Goal: Transaction & Acquisition: Purchase product/service

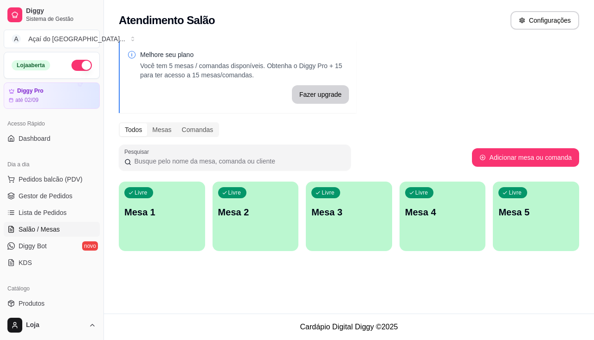
scroll to position [46, 0]
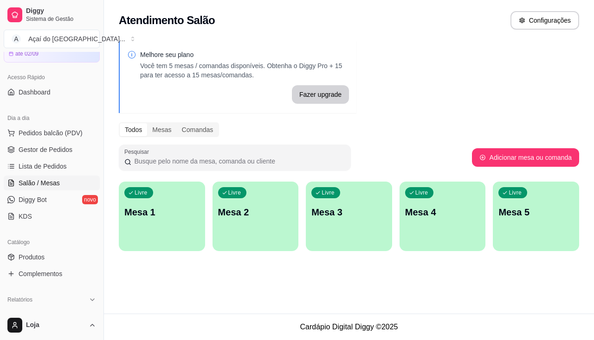
click at [132, 201] on div "Livre Mesa 1" at bounding box center [162, 211] width 86 height 58
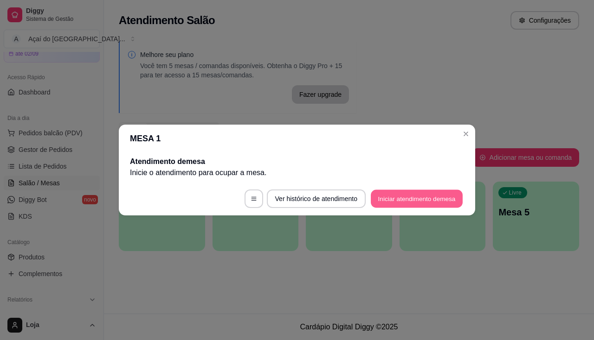
click at [377, 195] on button "Iniciar atendimento de mesa" at bounding box center [417, 199] width 92 height 18
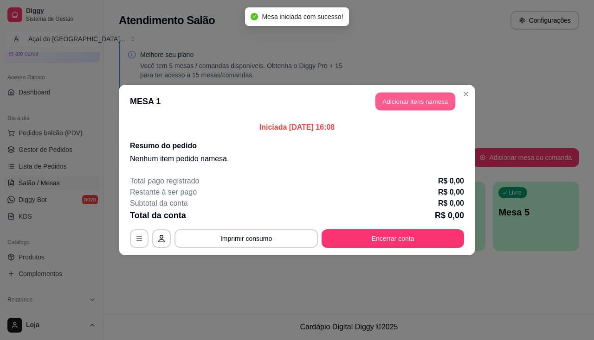
click at [415, 99] on button "Adicionar itens na mesa" at bounding box center [415, 102] width 80 height 18
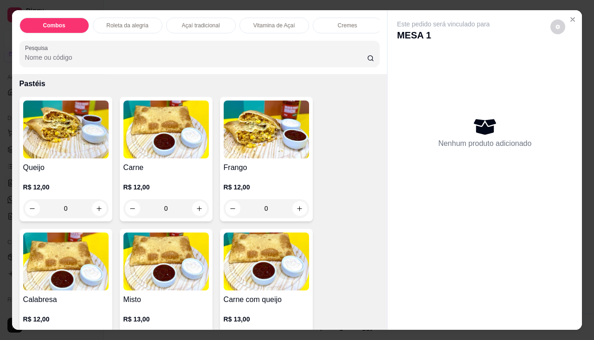
scroll to position [1206, 0]
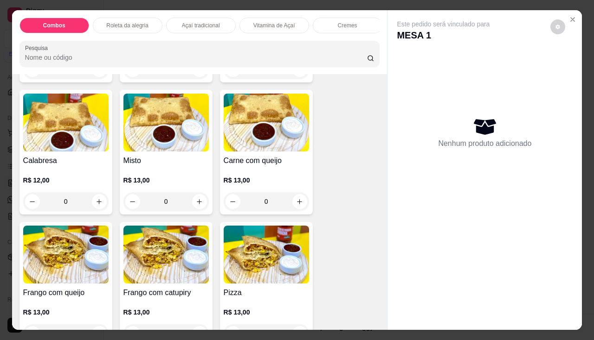
click at [66, 284] on img at bounding box center [65, 255] width 85 height 58
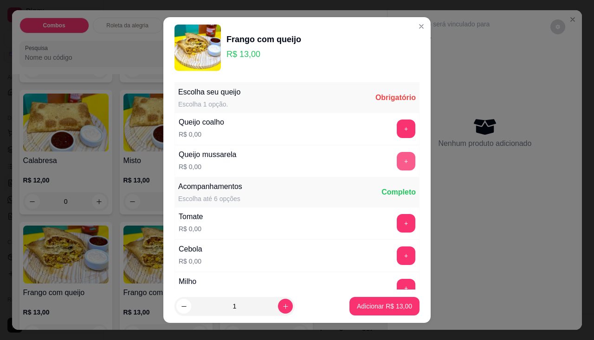
click at [396, 163] on button "+" at bounding box center [405, 161] width 19 height 19
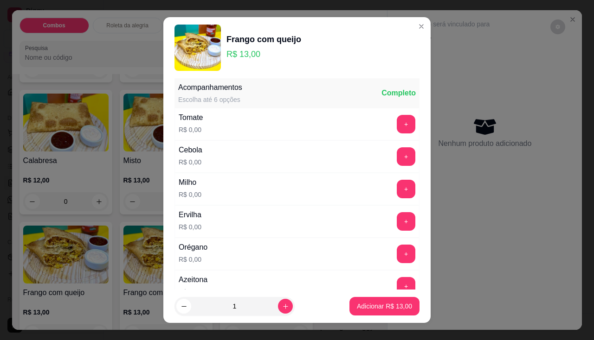
scroll to position [13, 0]
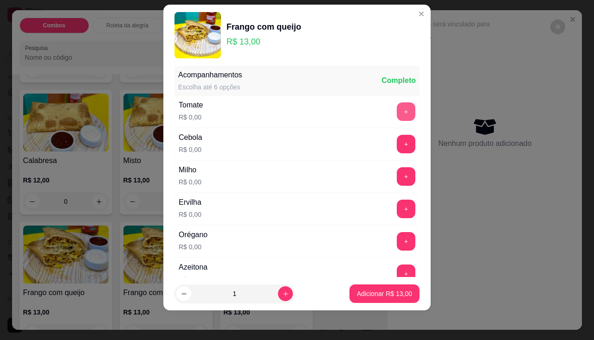
click at [396, 119] on button "+" at bounding box center [405, 111] width 19 height 19
click at [393, 135] on div "+" at bounding box center [406, 144] width 26 height 19
click at [396, 172] on button "+" at bounding box center [405, 176] width 19 height 19
click at [396, 128] on div "Cebola R$ 0,00 +" at bounding box center [296, 144] width 245 height 32
click at [397, 142] on button "+" at bounding box center [406, 144] width 18 height 18
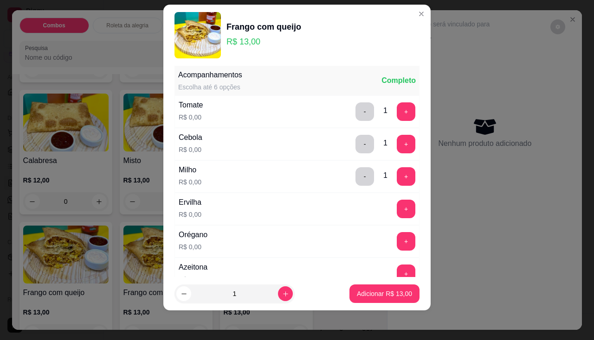
click at [396, 222] on div "Ervilha R$ 0,00 +" at bounding box center [296, 209] width 245 height 32
click at [397, 211] on button "+" at bounding box center [406, 209] width 18 height 18
click at [388, 228] on div "Orégano R$ 0,00 +" at bounding box center [296, 241] width 245 height 32
click at [396, 240] on button "+" at bounding box center [405, 241] width 19 height 19
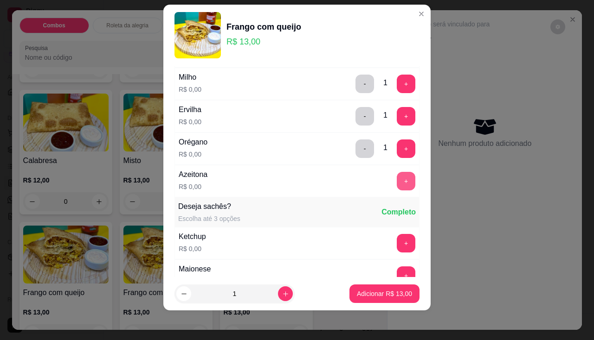
click at [396, 185] on button "+" at bounding box center [405, 181] width 19 height 19
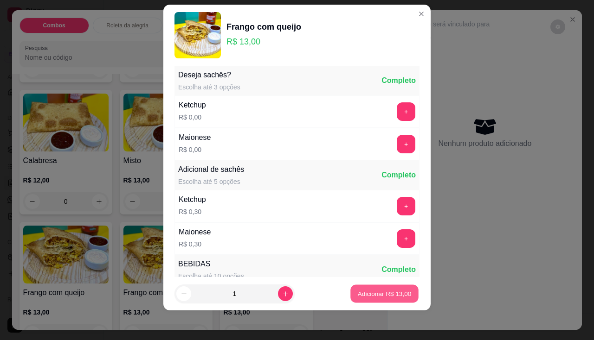
click at [378, 291] on p "Adicionar R$ 13,00" at bounding box center [385, 294] width 54 height 9
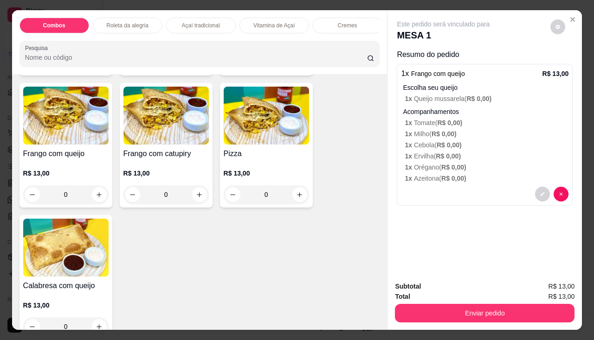
scroll to position [1391, 0]
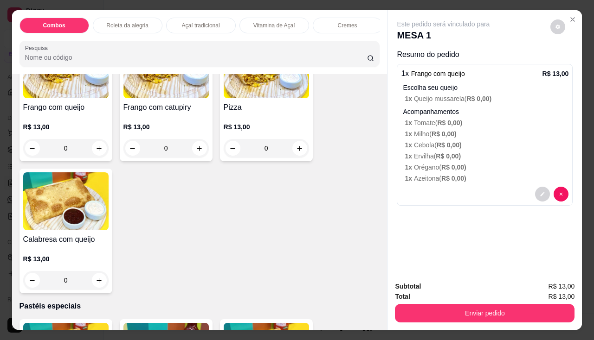
click at [61, 215] on img at bounding box center [65, 202] width 85 height 58
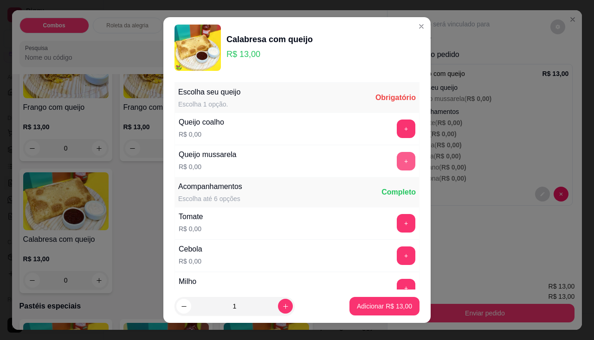
click at [396, 160] on button "+" at bounding box center [405, 161] width 19 height 19
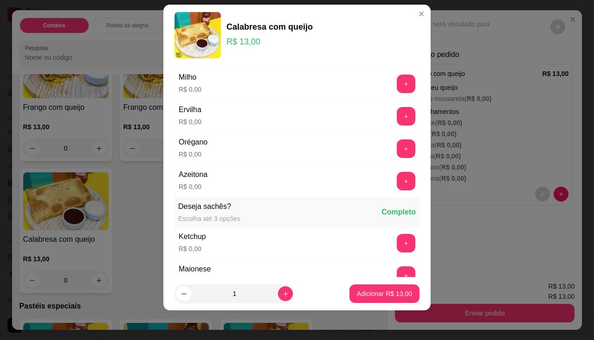
scroll to position [53, 0]
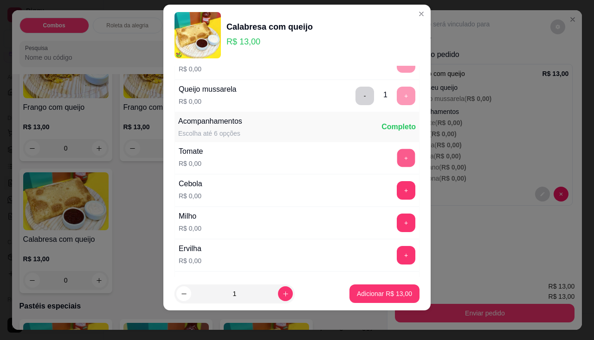
click at [397, 152] on button "+" at bounding box center [406, 158] width 18 height 18
click at [385, 200] on div "Cebola R$ 0,00 +" at bounding box center [296, 190] width 245 height 32
click at [396, 192] on button "+" at bounding box center [405, 190] width 19 height 19
click at [397, 223] on button "+" at bounding box center [406, 223] width 18 height 18
click at [397, 252] on button "+" at bounding box center [406, 255] width 18 height 18
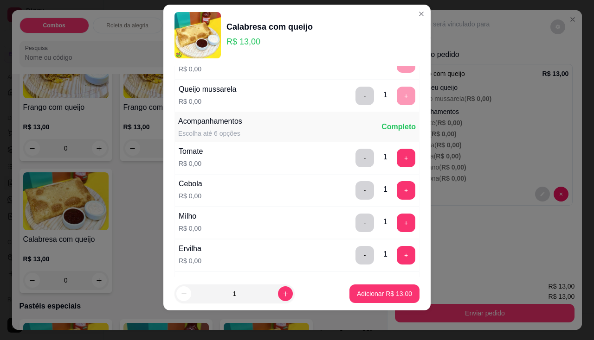
scroll to position [146, 0]
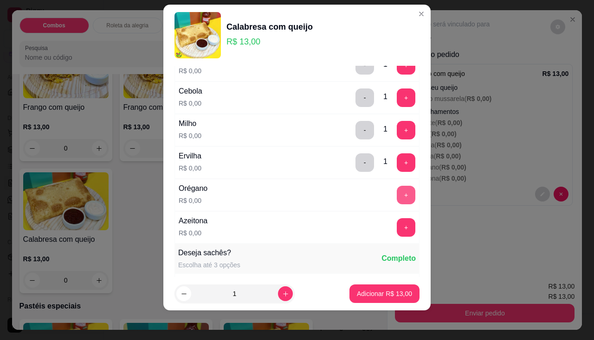
click at [396, 191] on button "+" at bounding box center [405, 195] width 19 height 19
click at [396, 220] on button "+" at bounding box center [405, 227] width 19 height 19
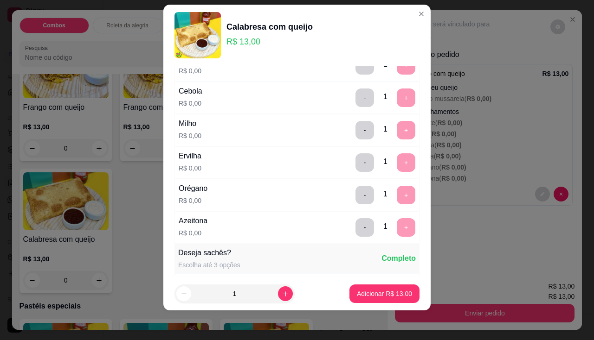
scroll to position [324, 0]
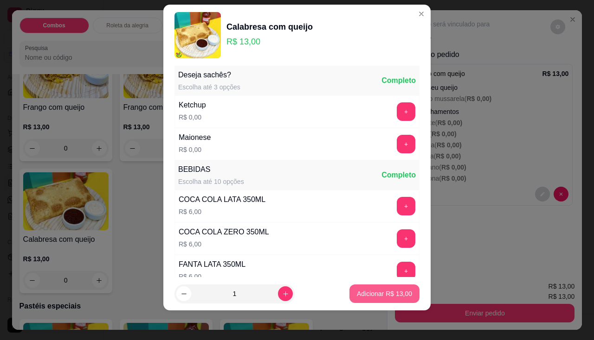
click at [384, 292] on p "Adicionar R$ 13,00" at bounding box center [384, 293] width 55 height 9
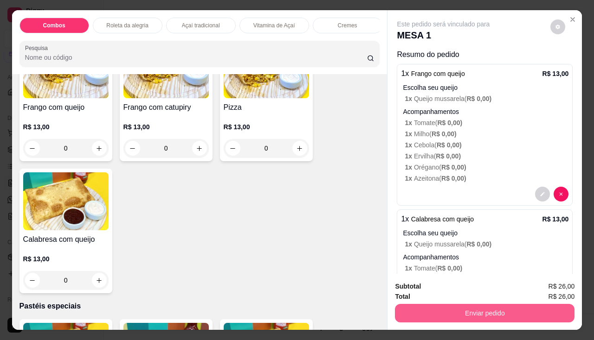
click at [408, 304] on button "Enviar pedido" at bounding box center [484, 313] width 179 height 19
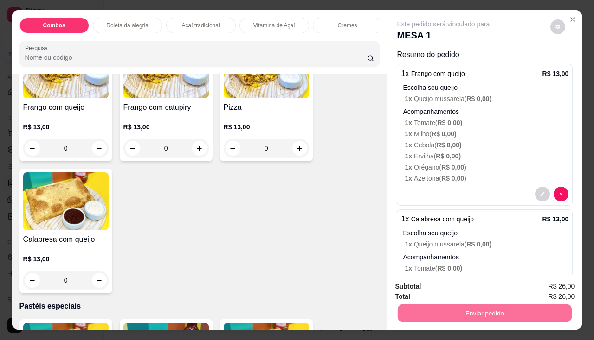
click at [442, 287] on button "Não registrar e enviar pedido" at bounding box center [454, 287] width 94 height 17
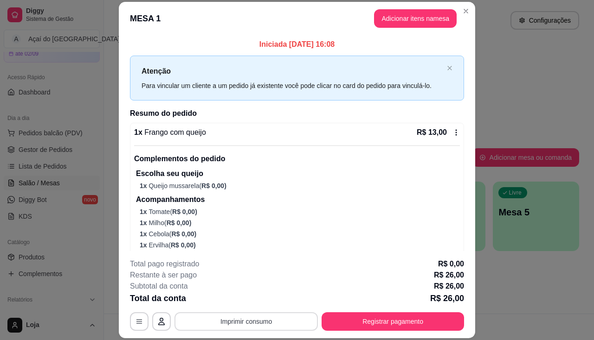
click at [263, 319] on button "Imprimir consumo" at bounding box center [245, 322] width 143 height 19
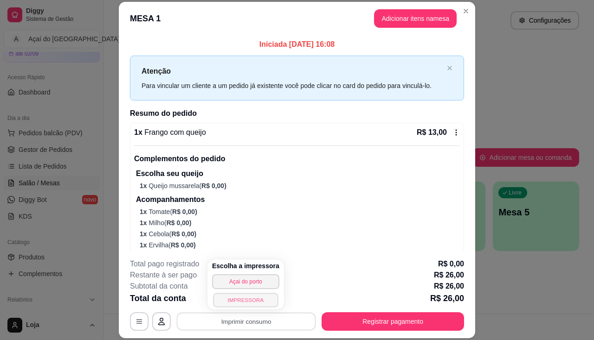
click at [265, 305] on button "IMPRESSORA" at bounding box center [245, 300] width 65 height 14
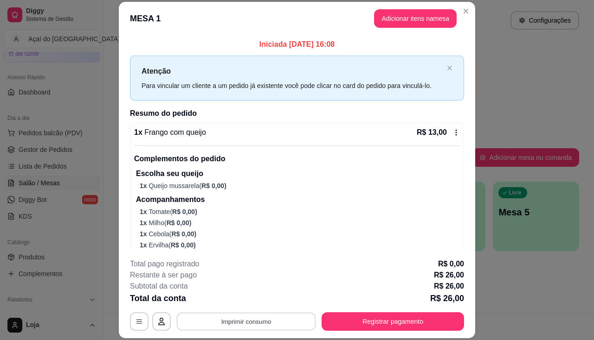
click at [255, 322] on button "Imprimir consumo" at bounding box center [246, 322] width 139 height 18
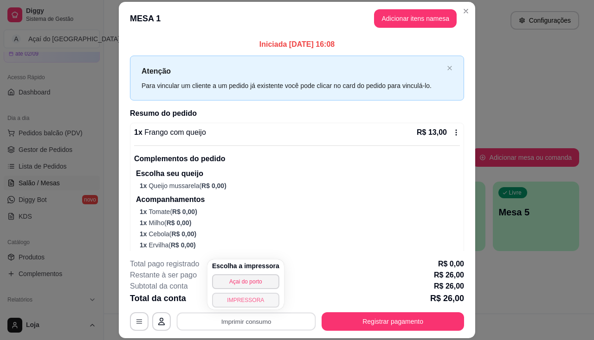
click at [248, 301] on button "IMPRESSORA" at bounding box center [245, 300] width 67 height 15
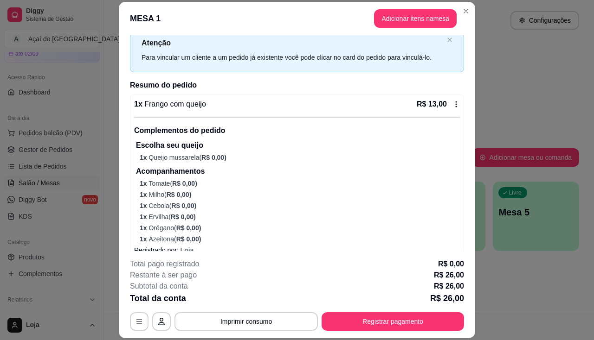
scroll to position [213, 0]
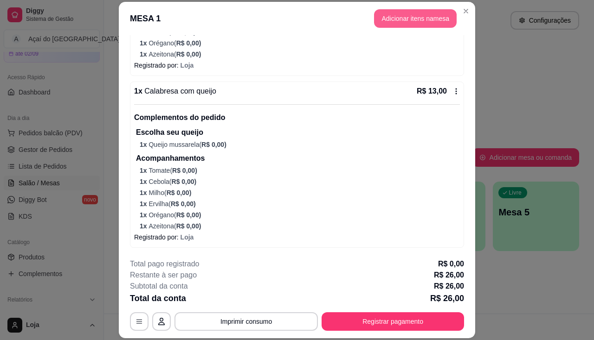
click at [406, 15] on button "Adicionar itens na mesa" at bounding box center [415, 18] width 83 height 19
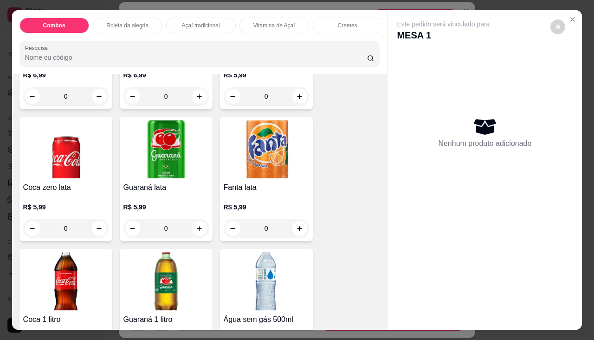
scroll to position [2782, 0]
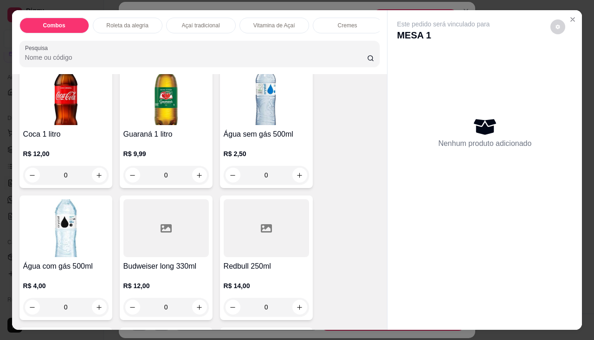
click at [163, 140] on h4 "Guaraná 1 litro" at bounding box center [165, 134] width 85 height 11
click at [46, 110] on img at bounding box center [65, 96] width 85 height 58
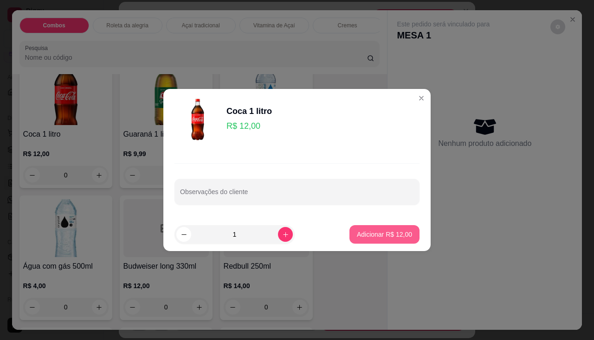
click at [383, 234] on p "Adicionar R$ 12,00" at bounding box center [384, 234] width 55 height 9
type input "1"
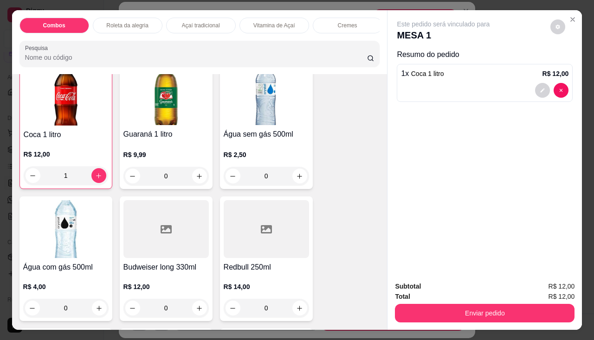
scroll to position [2783, 0]
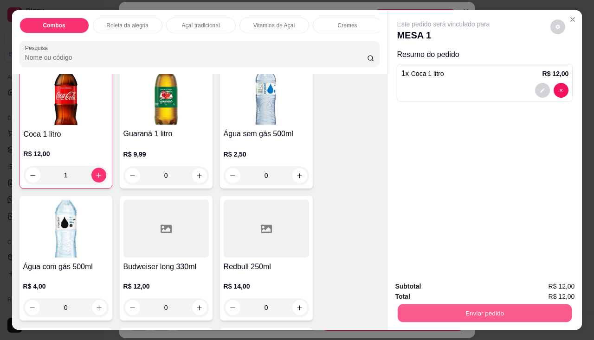
click at [423, 309] on button "Enviar pedido" at bounding box center [484, 314] width 174 height 18
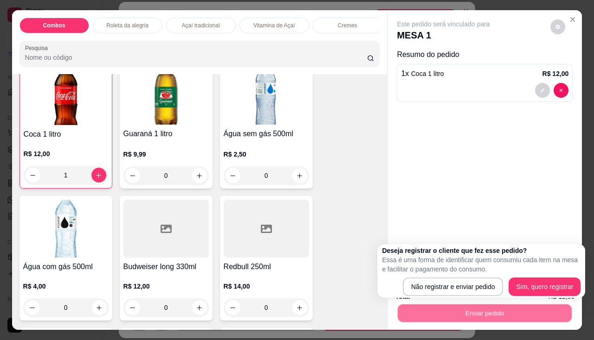
click at [433, 277] on div "Deseja registrar o cliente que fez esse pedido? Essa é uma forma de identificar…" at bounding box center [481, 271] width 198 height 50
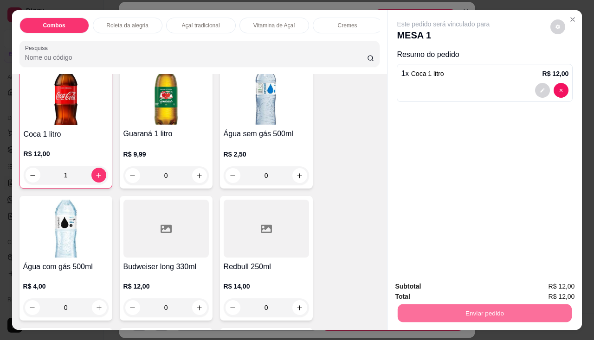
click at [428, 290] on button "Não registrar e enviar pedido" at bounding box center [454, 288] width 96 height 18
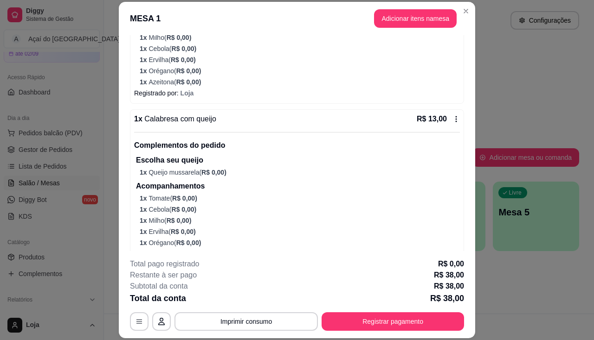
scroll to position [251, 0]
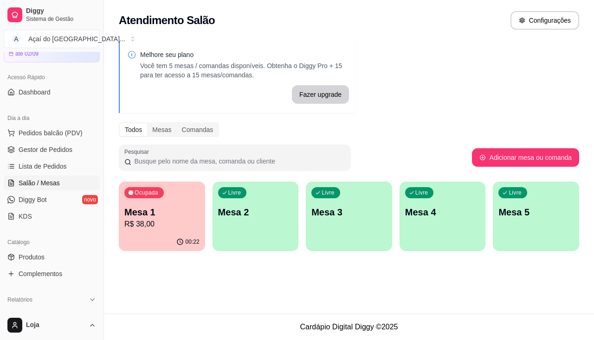
click at [184, 223] on p "R$ 38,00" at bounding box center [161, 224] width 75 height 11
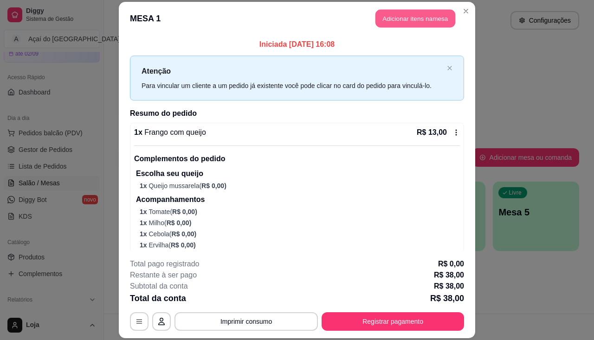
click at [400, 12] on button "Adicionar itens na mesa" at bounding box center [415, 18] width 80 height 18
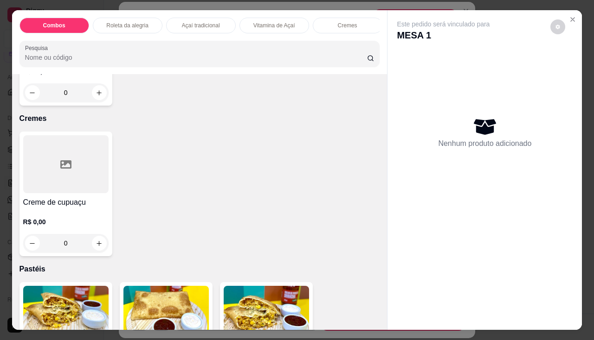
scroll to position [1067, 0]
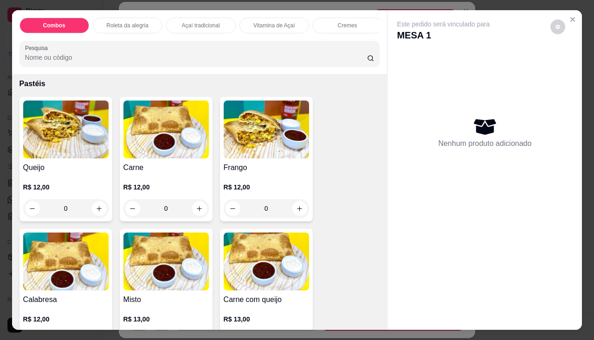
click at [70, 145] on img at bounding box center [65, 130] width 85 height 58
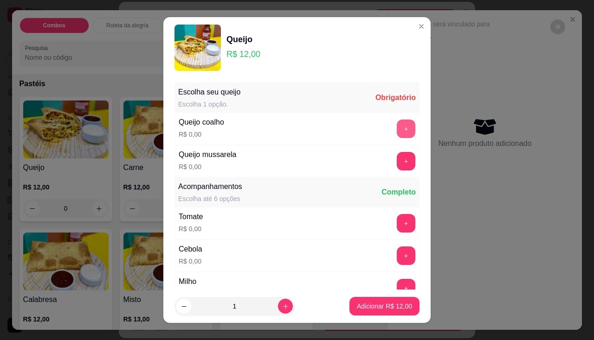
click at [396, 127] on button "+" at bounding box center [405, 129] width 19 height 19
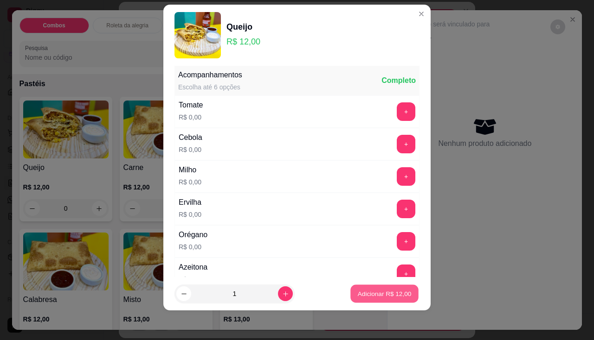
click at [382, 298] on p "Adicionar R$ 12,00" at bounding box center [385, 294] width 54 height 9
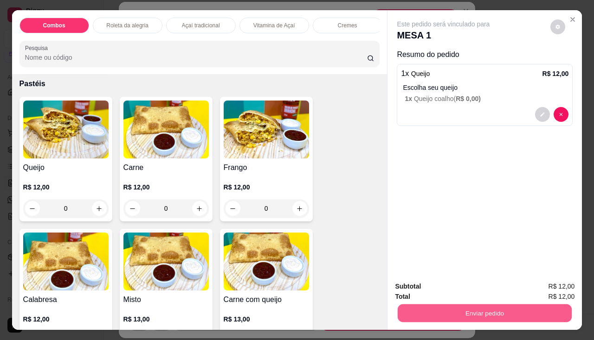
click at [454, 305] on button "Enviar pedido" at bounding box center [484, 314] width 174 height 18
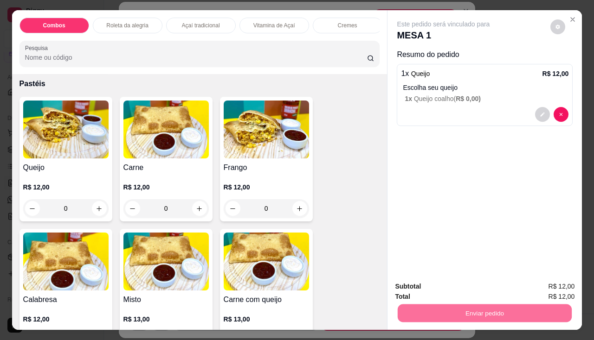
click at [449, 284] on button "Não registrar e enviar pedido" at bounding box center [454, 287] width 94 height 17
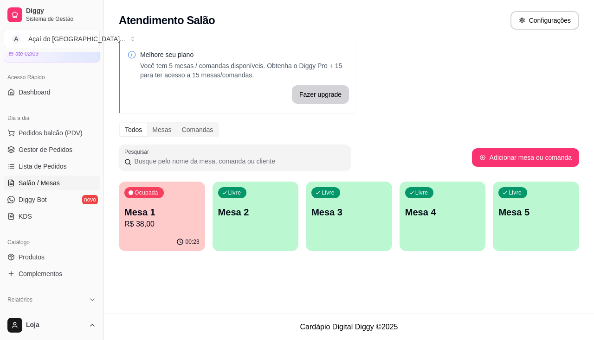
click at [184, 232] on div "Ocupada Mesa 1 R$ 38,00" at bounding box center [162, 207] width 86 height 51
click at [159, 213] on p "Mesa 1" at bounding box center [161, 212] width 73 height 13
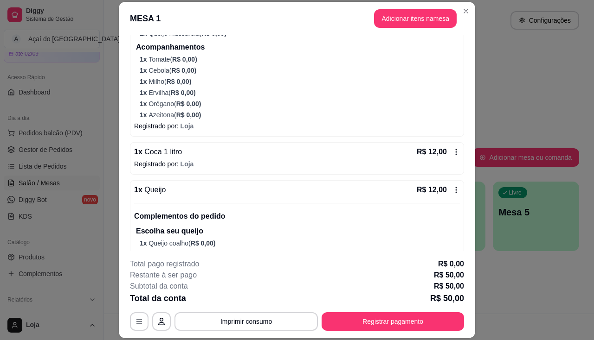
scroll to position [342, 0]
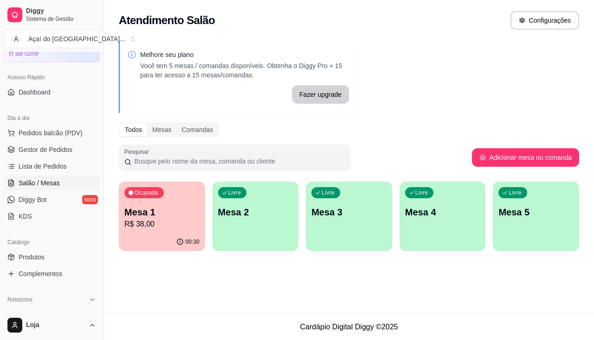
click at [138, 208] on p "Mesa 1" at bounding box center [161, 212] width 75 height 13
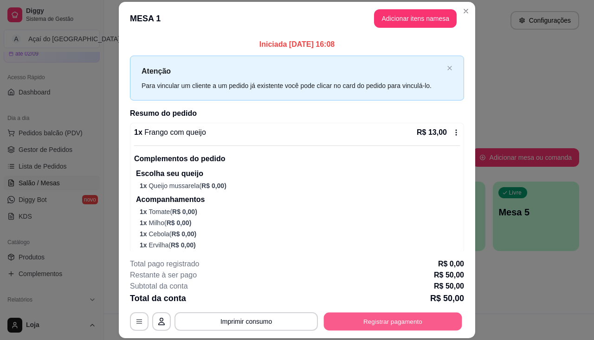
click at [389, 316] on button "Registrar pagamento" at bounding box center [393, 322] width 138 height 18
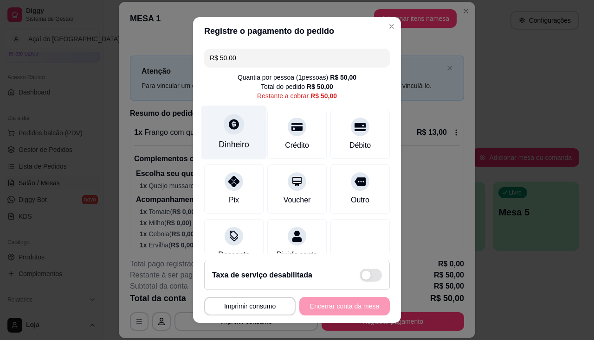
click at [213, 136] on div "Dinheiro" at bounding box center [233, 132] width 65 height 54
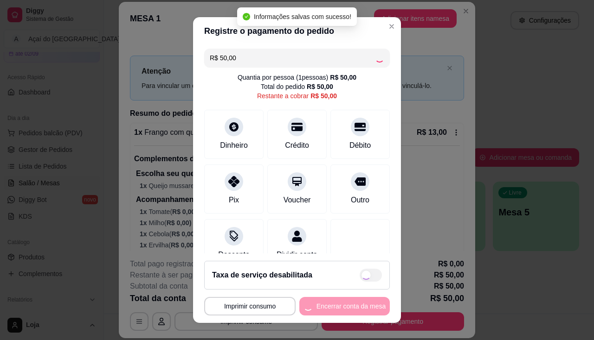
type input "R$ 0,00"
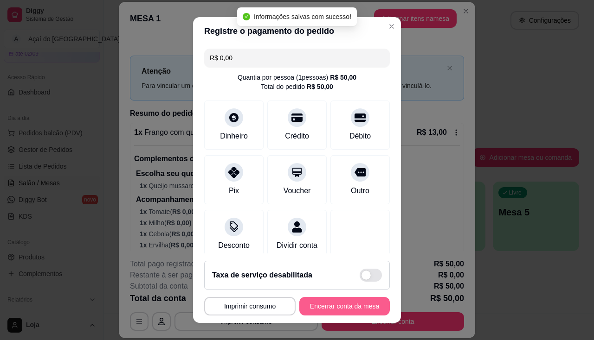
click at [309, 307] on button "Encerrar conta da mesa" at bounding box center [344, 306] width 90 height 19
